Goal: Task Accomplishment & Management: Use online tool/utility

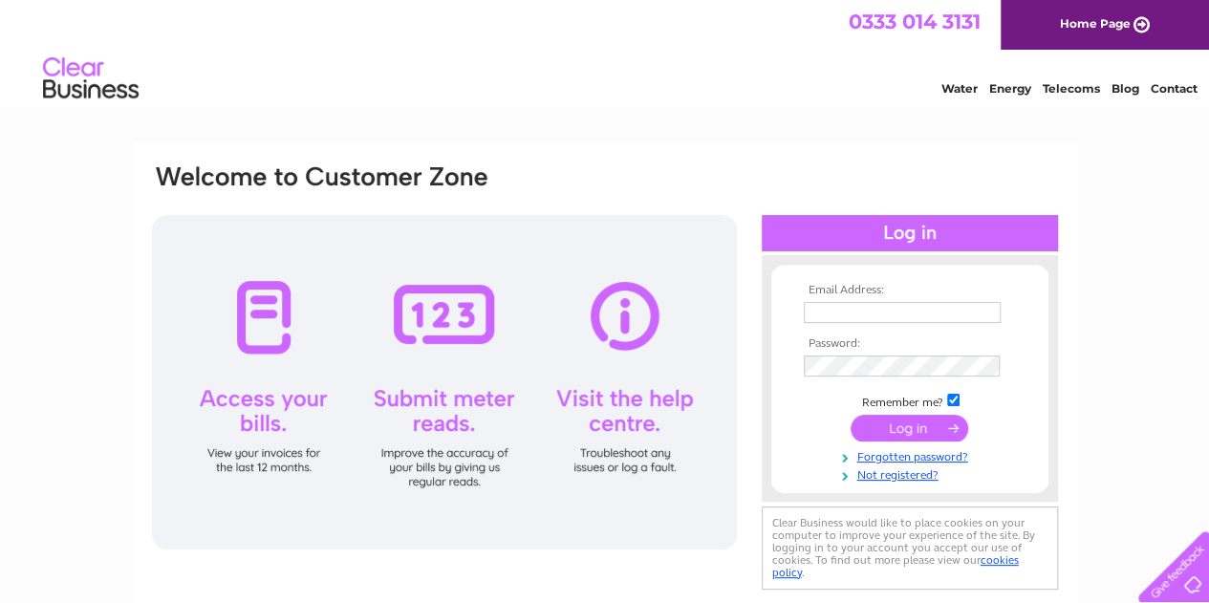
type input "newman@optimim.co.uk"
click at [445, 320] on div at bounding box center [444, 382] width 585 height 335
click at [866, 419] on input "submit" at bounding box center [910, 428] width 118 height 27
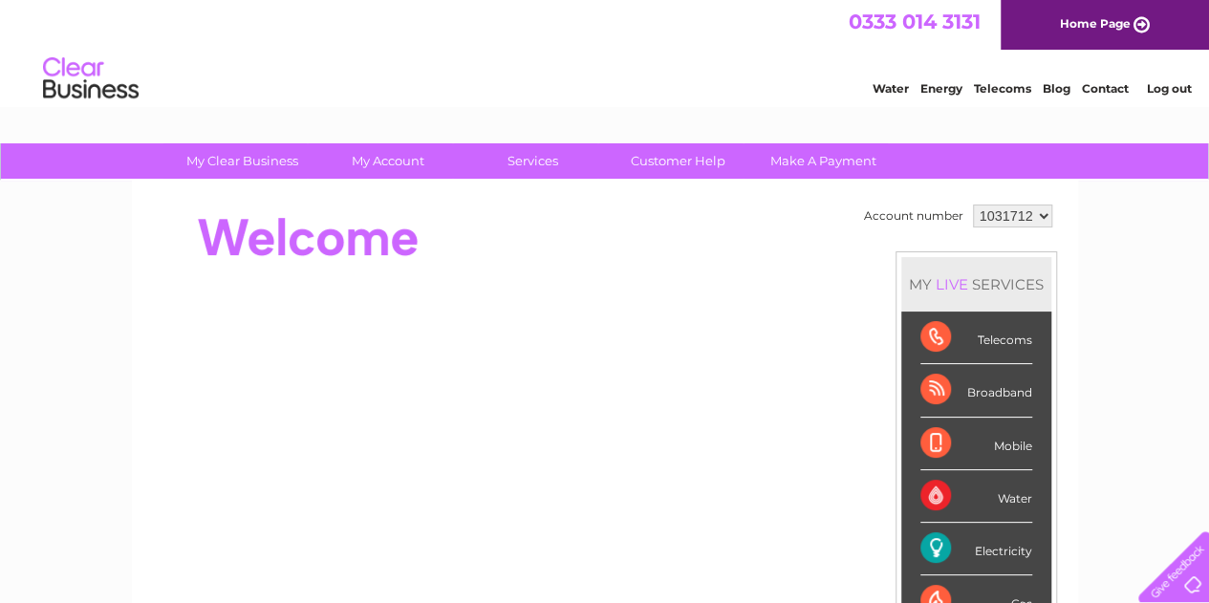
scroll to position [96, 0]
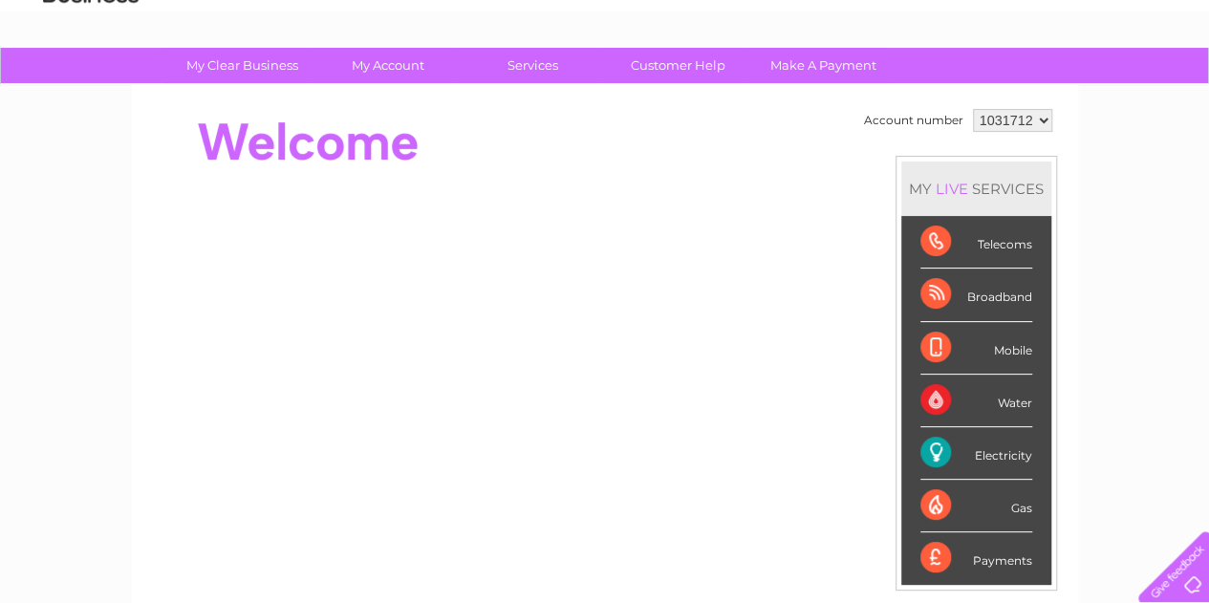
click at [977, 441] on div "Electricity" at bounding box center [977, 453] width 112 height 53
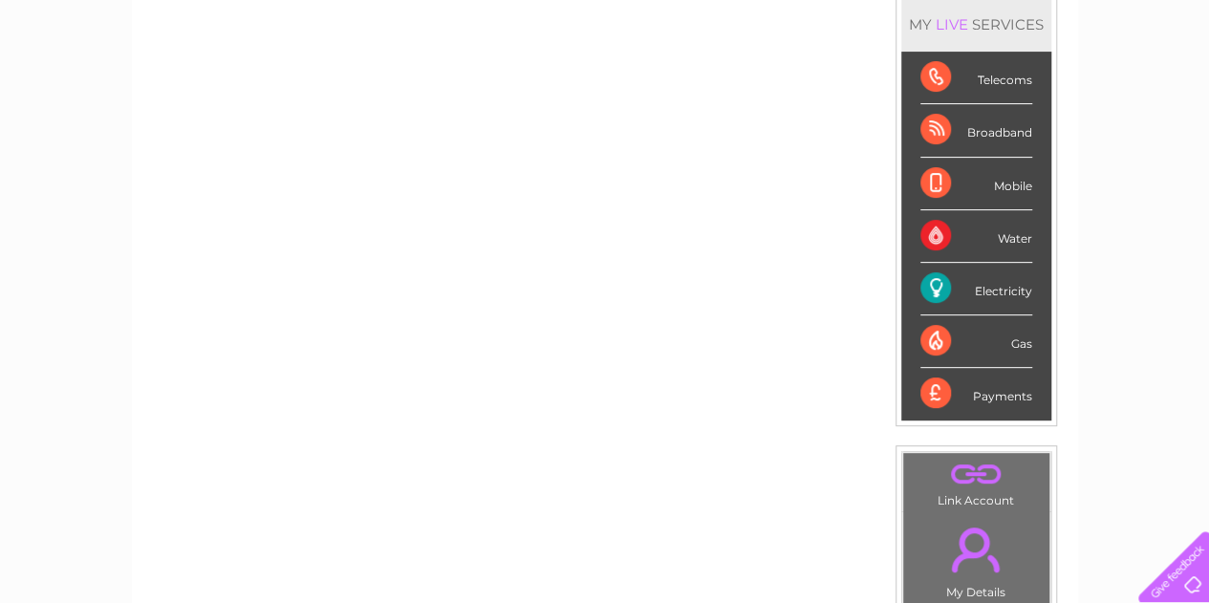
scroll to position [242, 0]
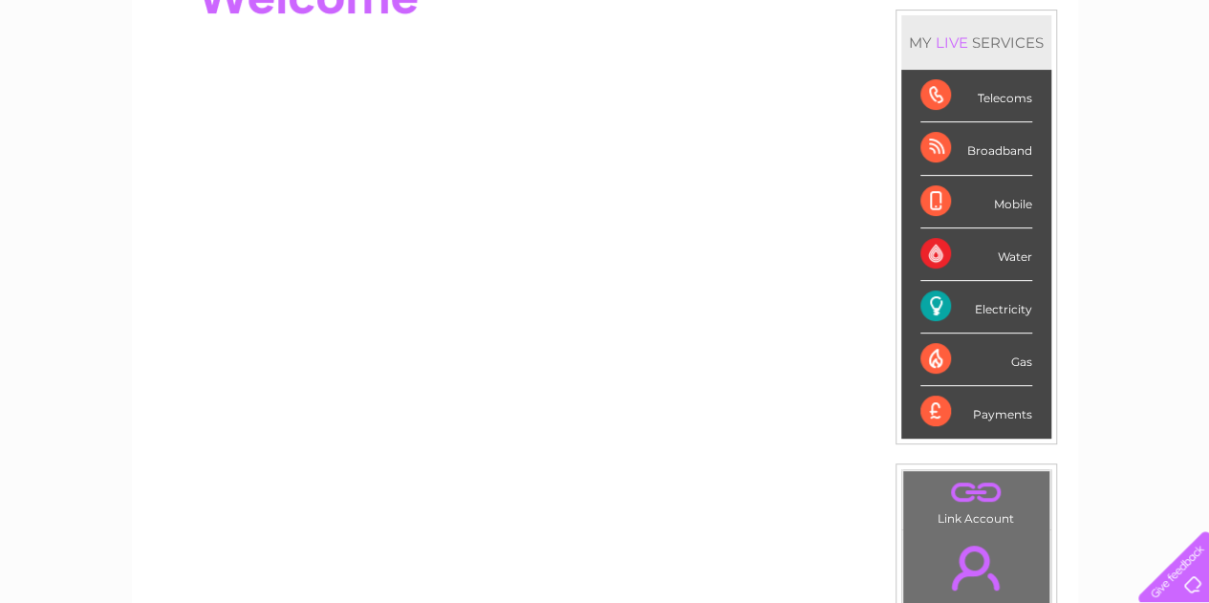
click at [944, 299] on div "Electricity" at bounding box center [977, 307] width 112 height 53
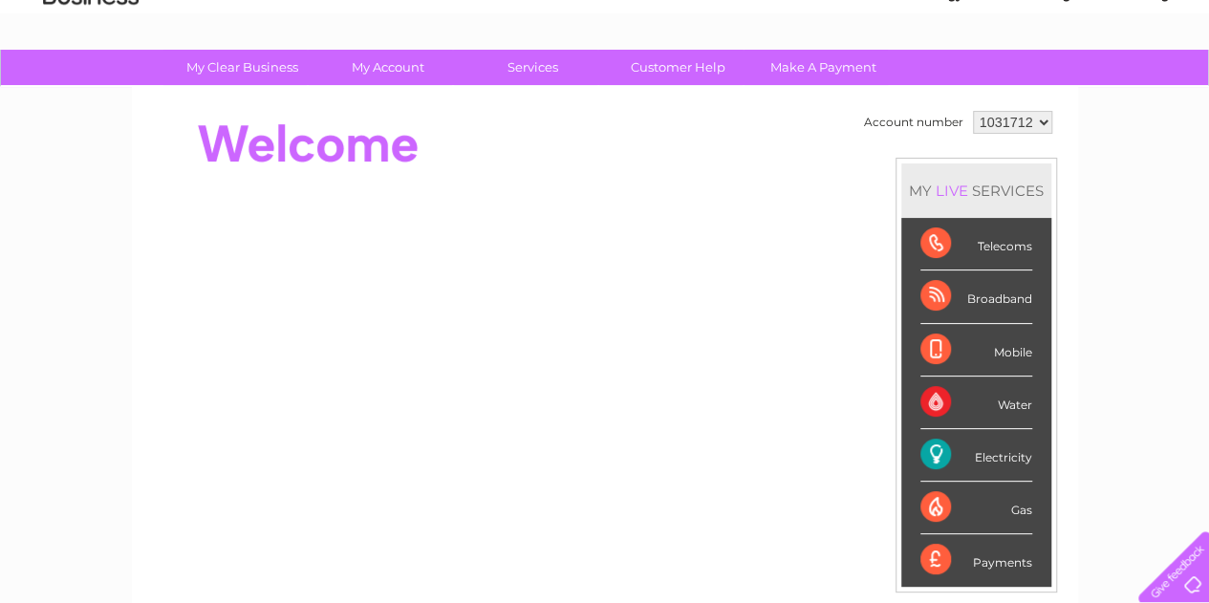
scroll to position [51, 0]
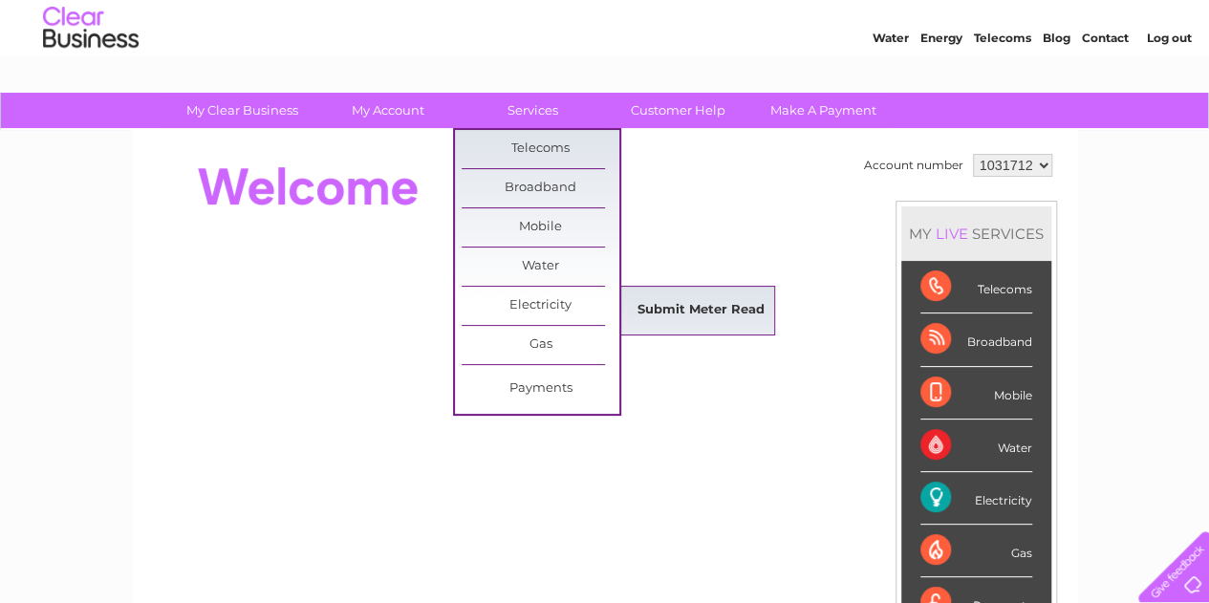
click at [728, 305] on link "Submit Meter Read" at bounding box center [701, 311] width 158 height 38
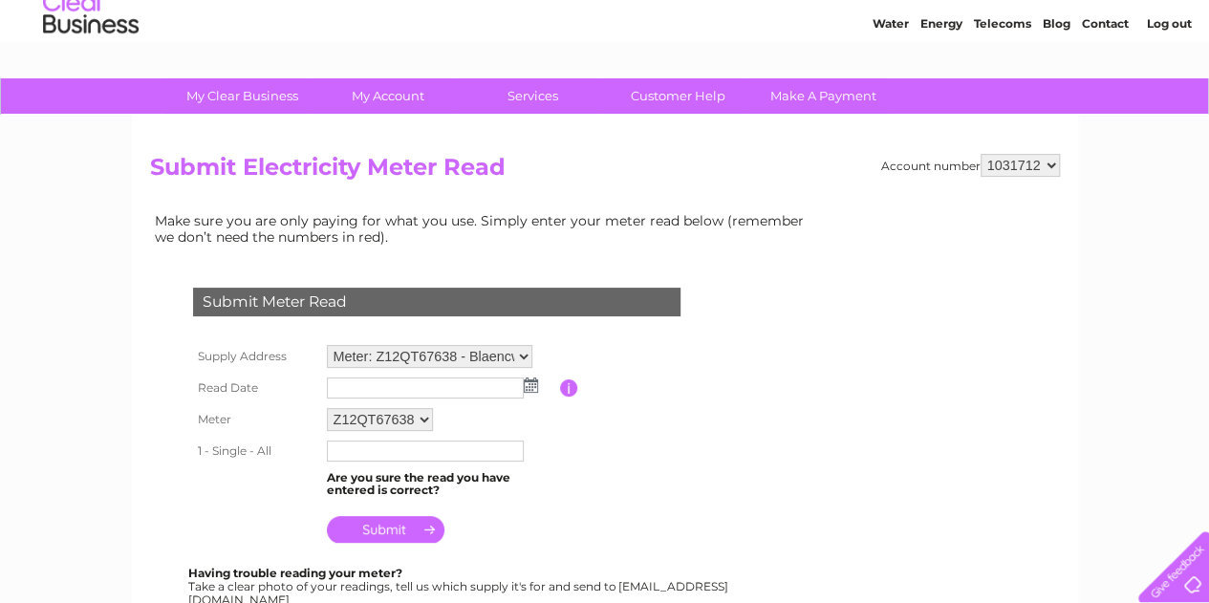
scroll to position [96, 0]
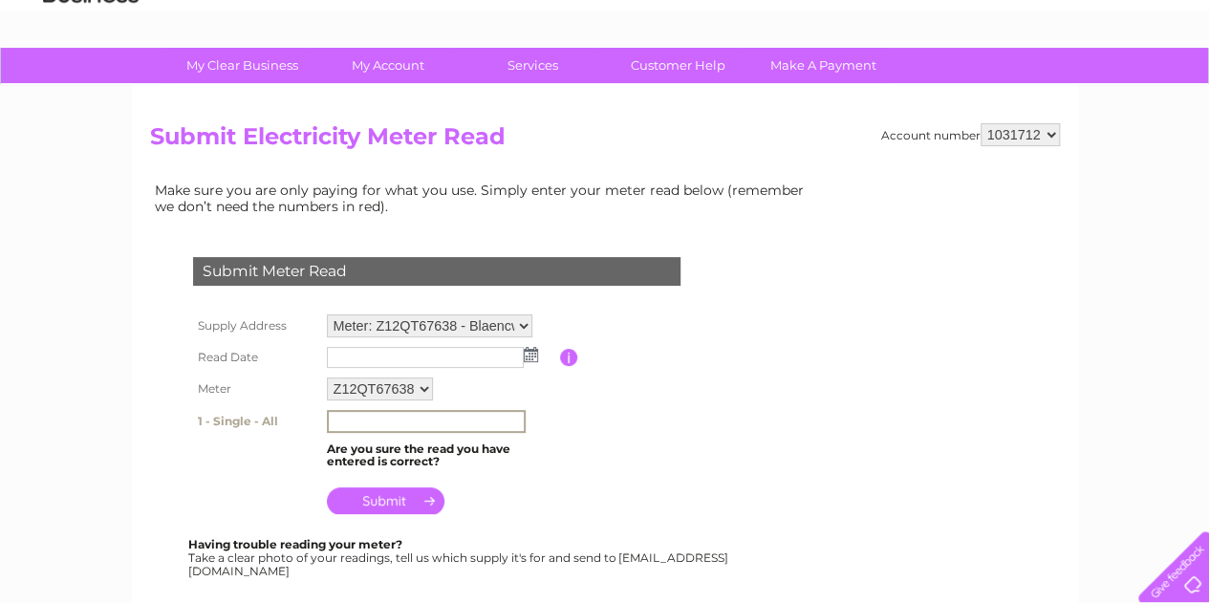
click at [377, 423] on input "text" at bounding box center [426, 421] width 199 height 23
type input "14036"
click at [368, 494] on input "submit" at bounding box center [386, 499] width 118 height 27
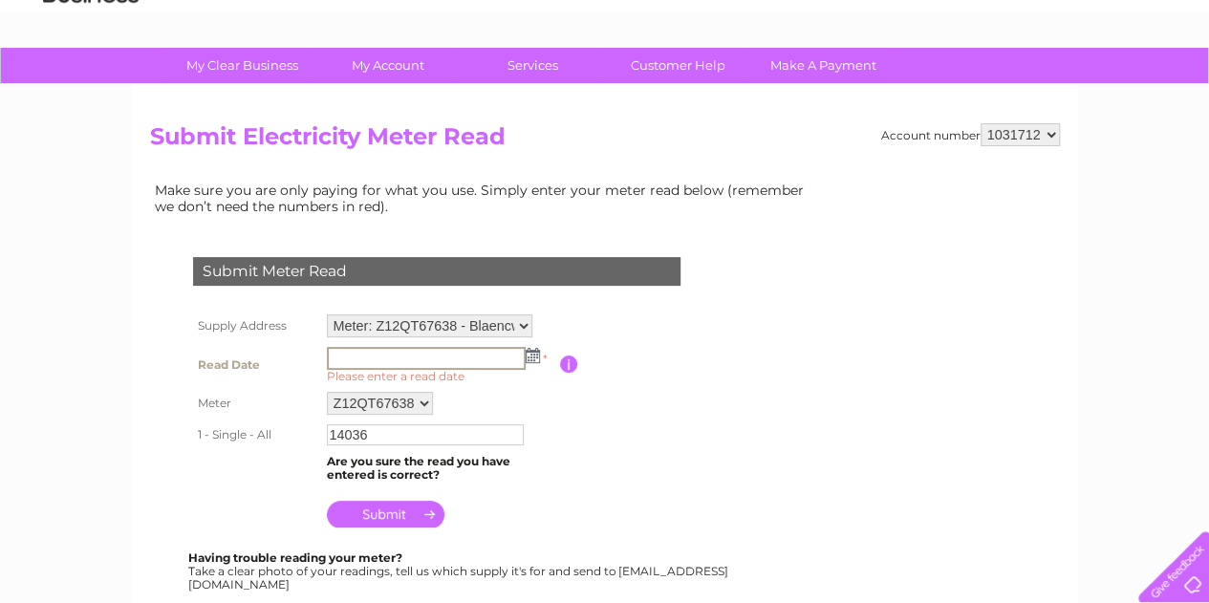
click at [375, 354] on input "text" at bounding box center [426, 358] width 199 height 23
click at [529, 357] on img at bounding box center [531, 354] width 14 height 15
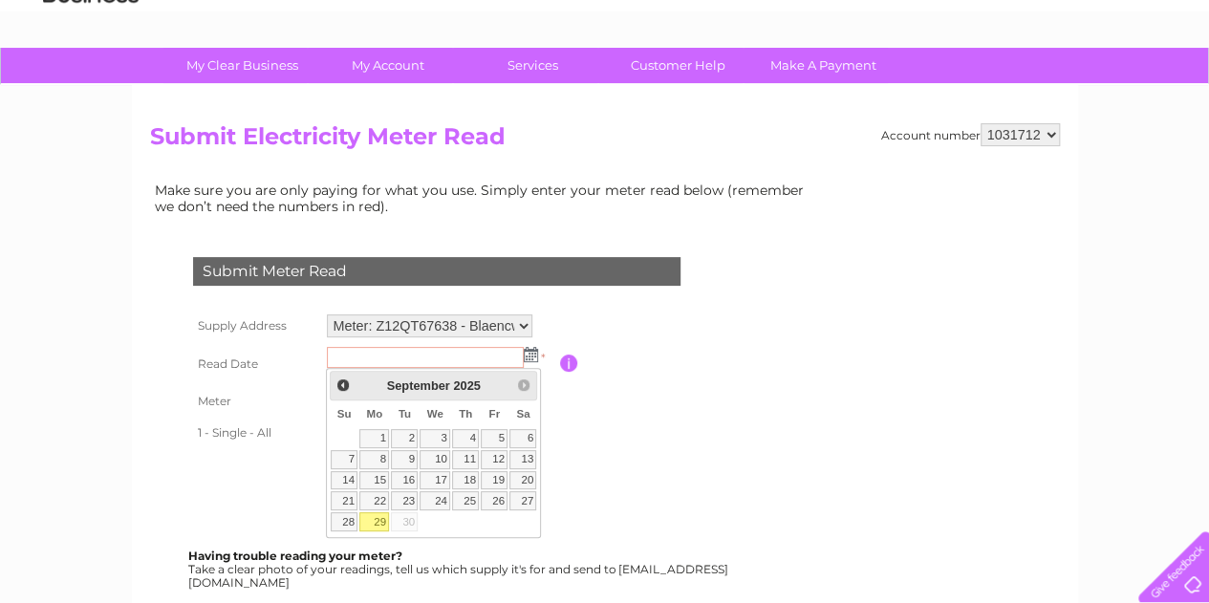
click at [377, 512] on link "29" at bounding box center [374, 521] width 30 height 19
type input "2025/09/29"
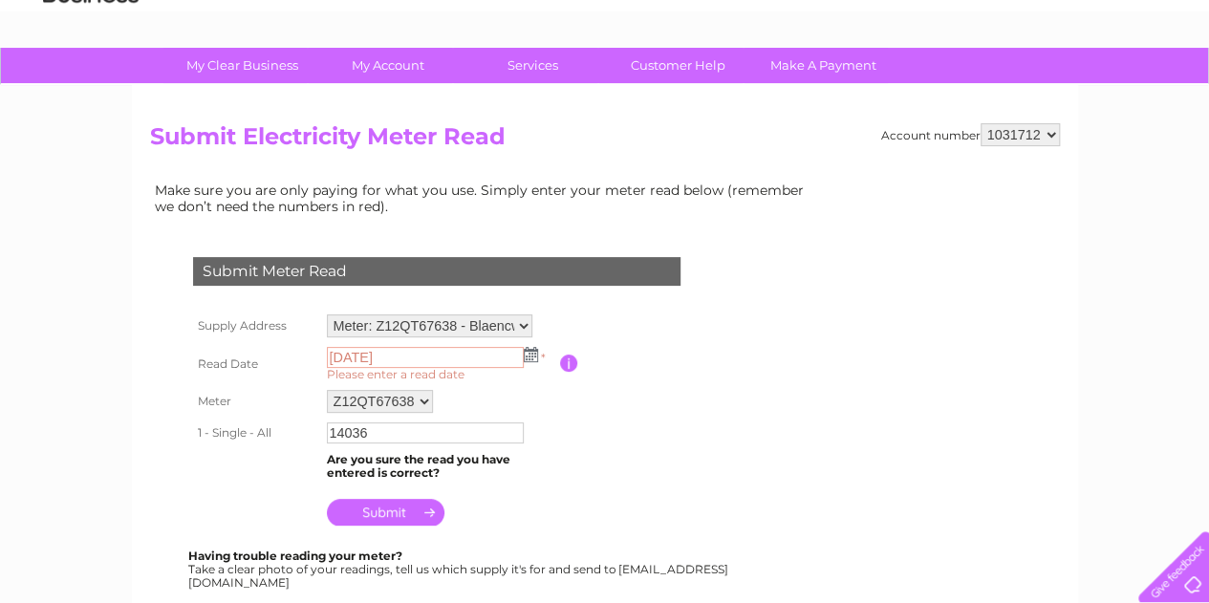
click at [377, 512] on input "submit" at bounding box center [386, 512] width 118 height 27
